Goal: Navigation & Orientation: Find specific page/section

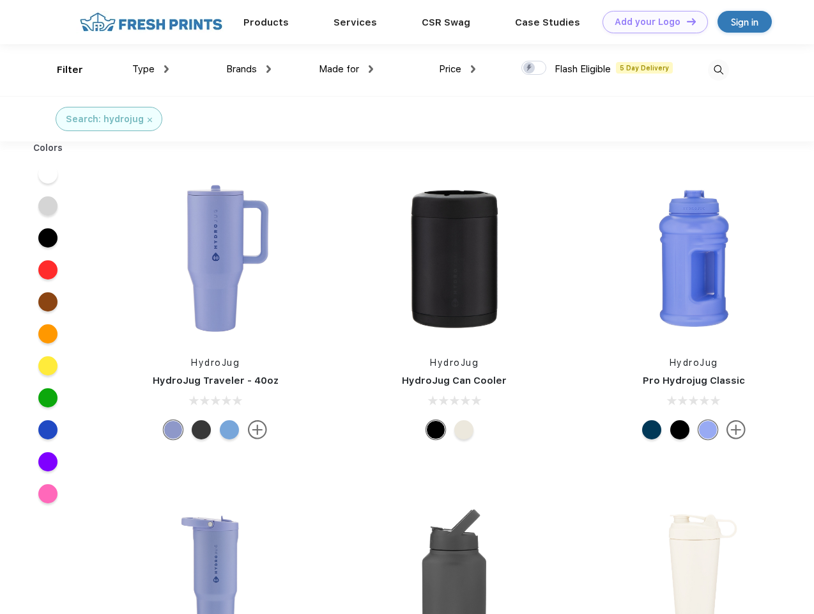
scroll to position [1, 0]
click at [651, 22] on link "Add your Logo Design Tool" at bounding box center [655, 22] width 105 height 22
click at [0, 0] on div "Design Tool" at bounding box center [0, 0] width 0 height 0
click at [686, 21] on link "Add your Logo Design Tool" at bounding box center [655, 22] width 105 height 22
click at [61, 70] on div "Filter" at bounding box center [70, 70] width 26 height 15
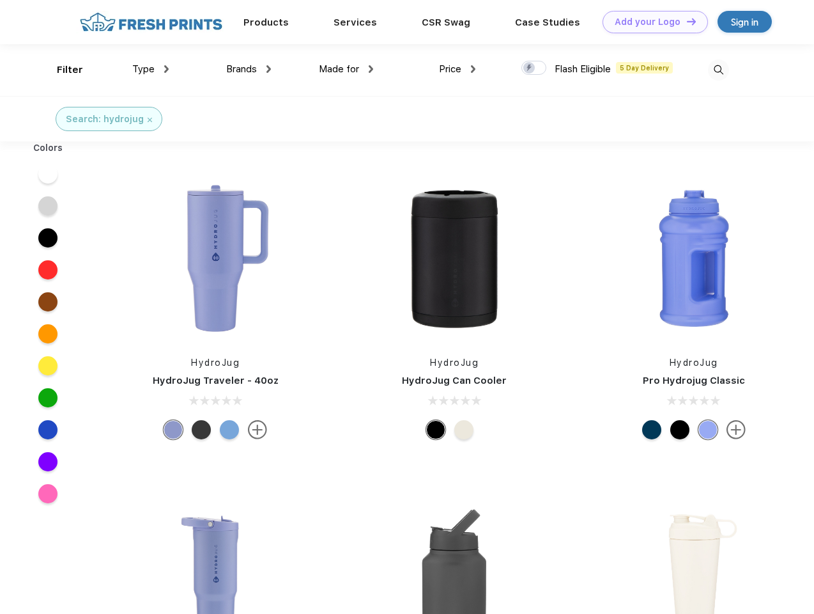
click at [151, 69] on span "Type" at bounding box center [143, 69] width 22 height 12
click at [249, 69] on span "Brands" at bounding box center [241, 69] width 31 height 12
click at [346, 69] on span "Made for" at bounding box center [339, 69] width 40 height 12
click at [458, 69] on span "Price" at bounding box center [450, 69] width 22 height 12
click at [534, 68] on div at bounding box center [534, 68] width 25 height 14
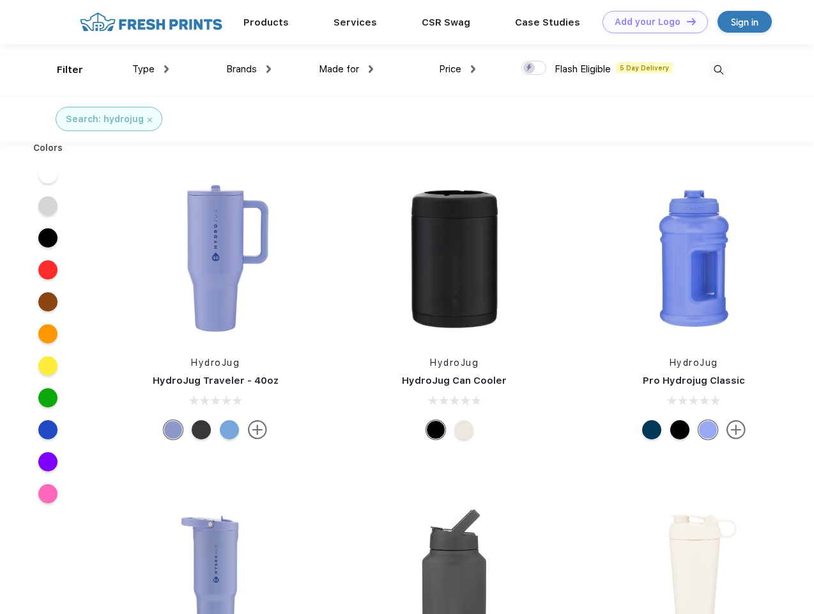
click at [530, 68] on input "checkbox" at bounding box center [526, 64] width 8 height 8
click at [719, 70] on img at bounding box center [718, 69] width 21 height 21
